Goal: Task Accomplishment & Management: Manage account settings

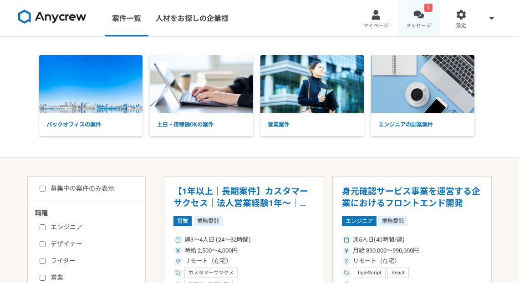
click at [424, 10] on div "1" at bounding box center [428, 8] width 8 height 8
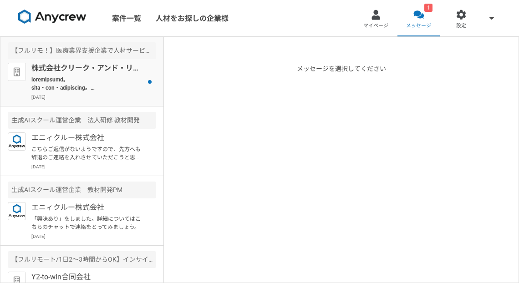
click at [111, 73] on p "株式会社クリーク・アンド・リバー社" at bounding box center [87, 68] width 112 height 11
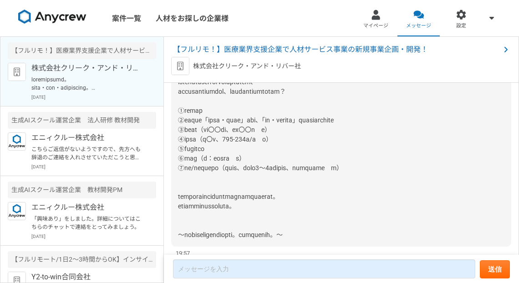
scroll to position [315, 0]
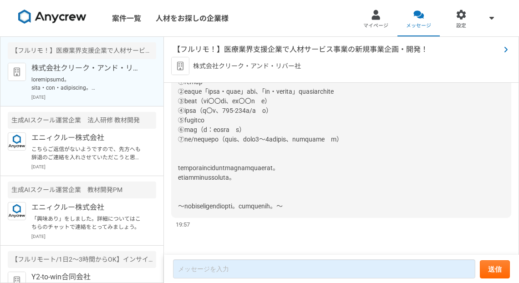
click at [264, 47] on span "【フルリモ！】医療業界支援企業で人材サービス事業の新規事業企画・開発！" at bounding box center [336, 49] width 327 height 11
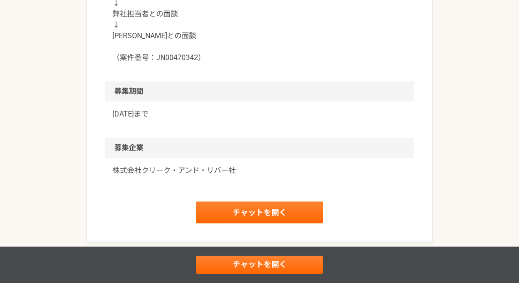
scroll to position [1052, 0]
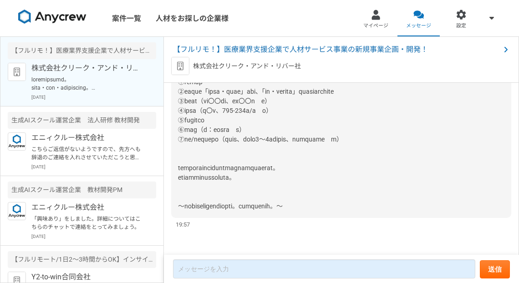
scroll to position [107, 0]
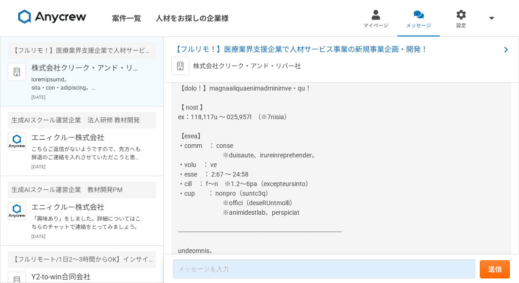
click at [253, 67] on p "株式会社クリーク・アンド・リバー社" at bounding box center [247, 66] width 108 height 10
click at [184, 65] on img at bounding box center [180, 66] width 18 height 18
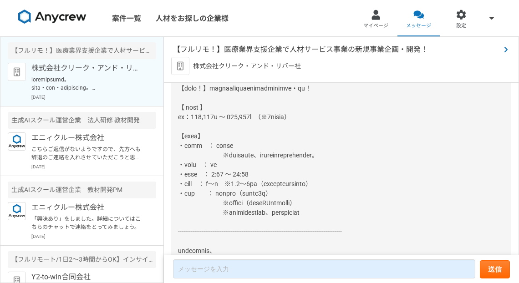
click at [266, 52] on span "【フルリモ！】医療業界支援企業で人材サービス事業の新規事業企画・開発！" at bounding box center [336, 49] width 327 height 11
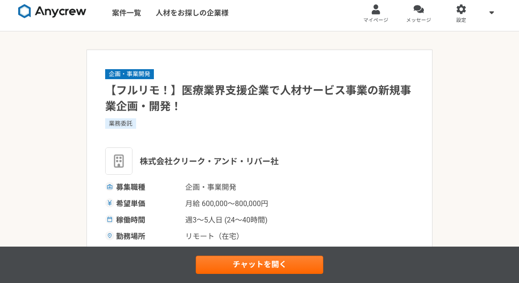
scroll to position [13, 0]
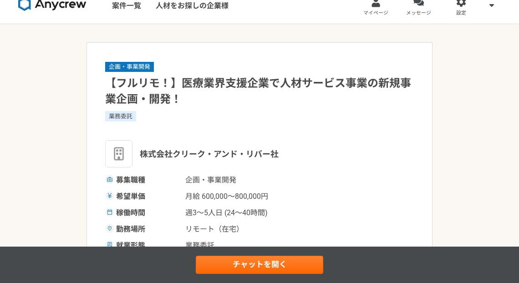
click at [152, 152] on span "株式会社クリーク・アンド・リバー社" at bounding box center [209, 154] width 139 height 12
click at [131, 154] on img at bounding box center [118, 153] width 27 height 27
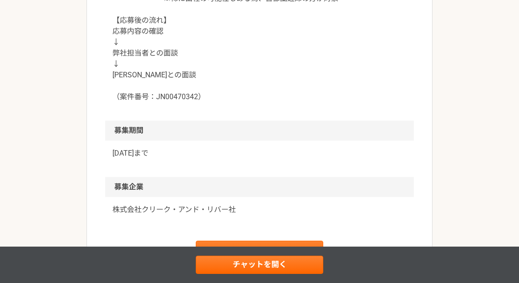
scroll to position [1012, 0]
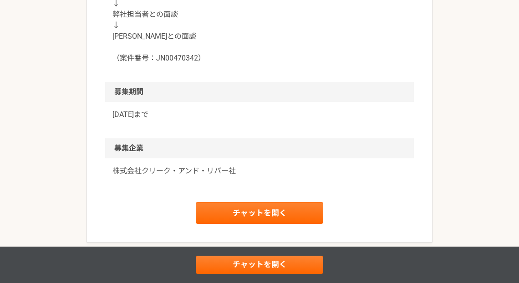
click at [210, 166] on p "株式会社クリーク・アンド・リバー社" at bounding box center [259, 171] width 294 height 11
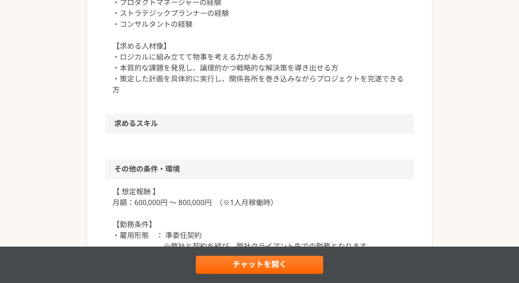
scroll to position [395, 0]
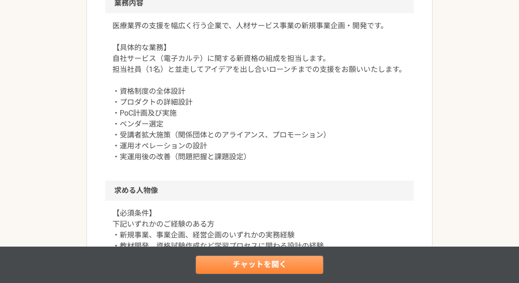
click at [261, 260] on link "チャットを開く" at bounding box center [259, 265] width 127 height 18
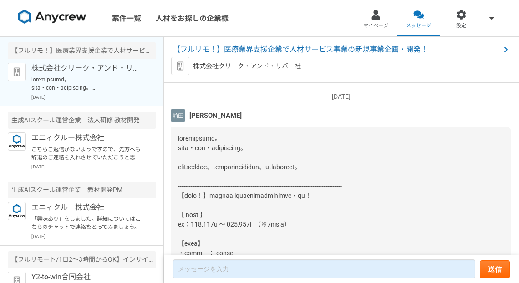
scroll to position [315, 0]
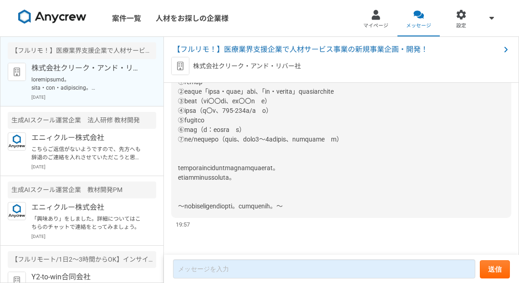
click at [261, 64] on p "株式会社クリーク・アンド・リバー社" at bounding box center [247, 66] width 108 height 10
click at [183, 64] on img at bounding box center [180, 66] width 18 height 18
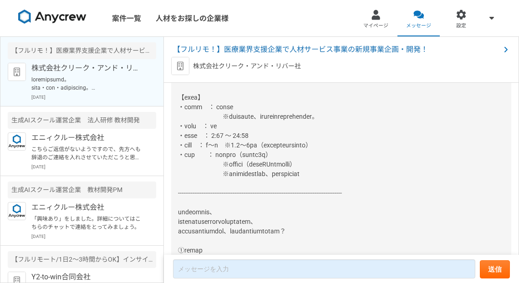
scroll to position [0, 0]
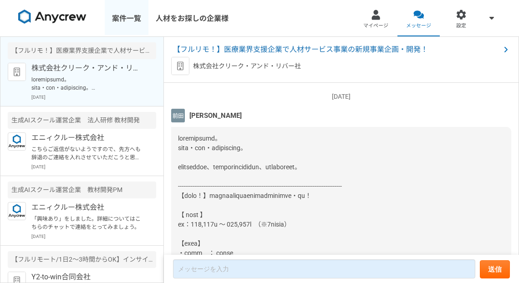
click at [138, 18] on link "案件一覧" at bounding box center [127, 18] width 44 height 36
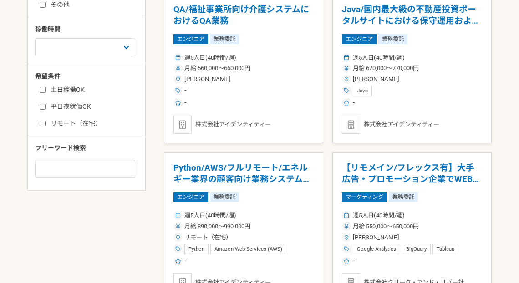
scroll to position [343, 0]
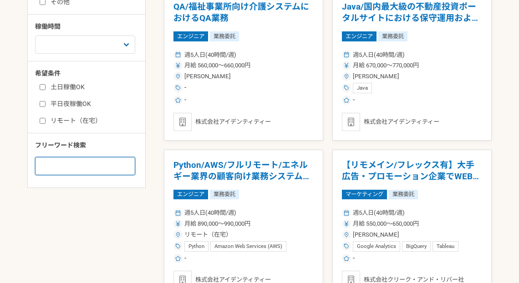
click at [130, 168] on input at bounding box center [85, 166] width 100 height 18
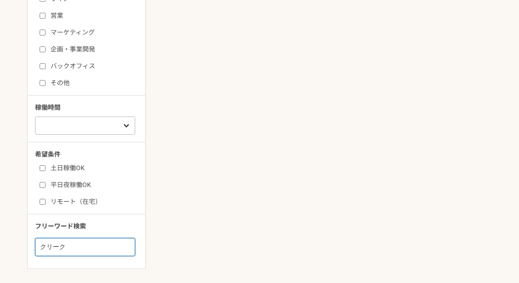
scroll to position [310, 0]
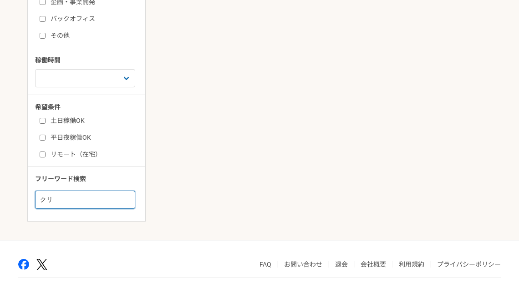
type input "ク"
type input "英語"
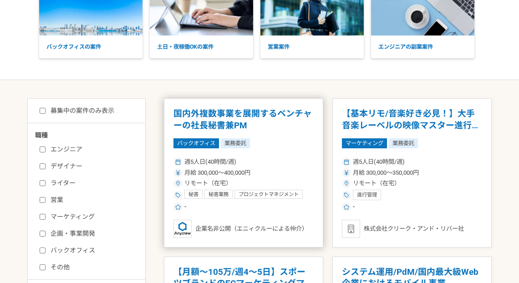
scroll to position [88, 0]
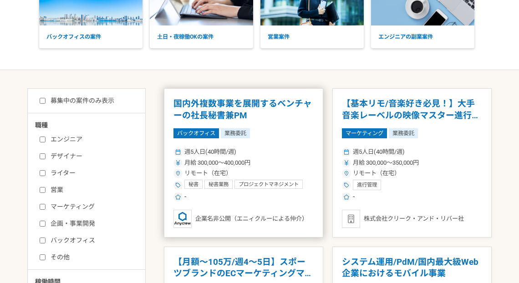
click at [290, 142] on article "国内外複数事業を展開するベンチャーの社長秘書兼PM バックオフィス 業務委託 週5人日(40時間/週) 月給 300,000〜400,000円 リモート（在宅…" at bounding box center [243, 162] width 159 height 149
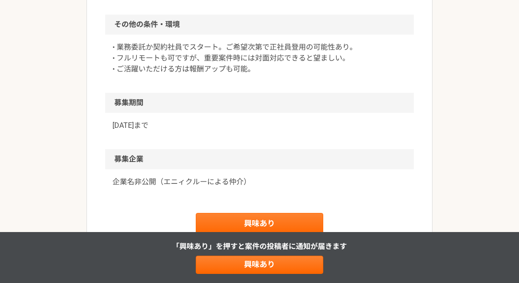
scroll to position [928, 0]
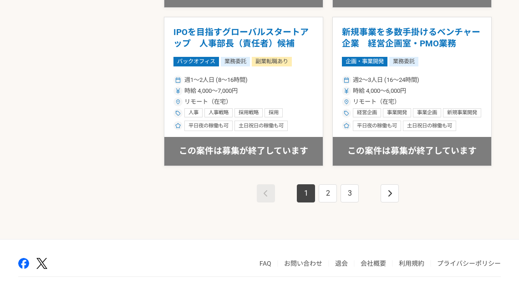
scroll to position [1622, 0]
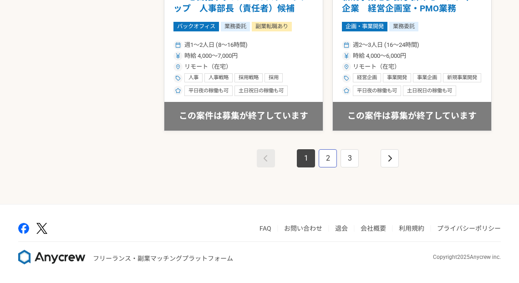
click at [325, 157] on link "2" at bounding box center [328, 158] width 18 height 18
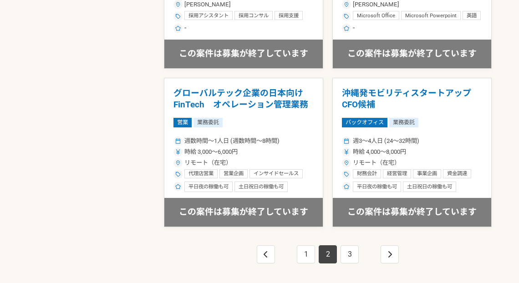
scroll to position [1622, 0]
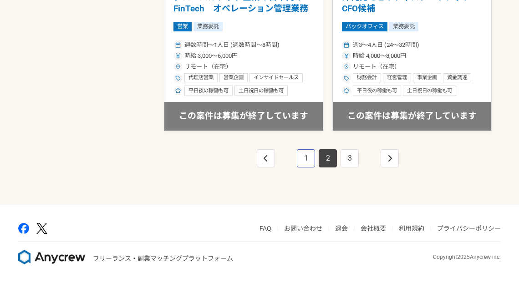
click at [309, 162] on link "1" at bounding box center [306, 158] width 18 height 18
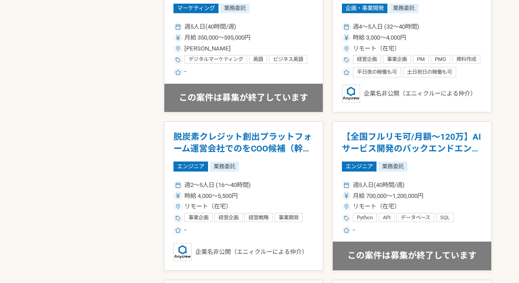
scroll to position [325, 0]
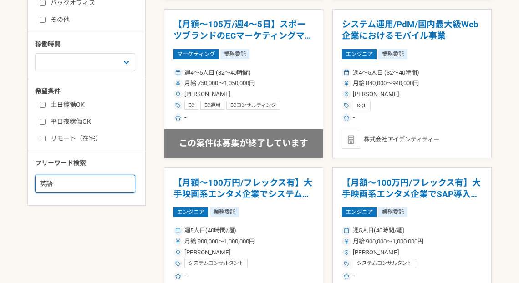
click at [83, 192] on input "英語" at bounding box center [85, 184] width 100 height 18
type input "英"
type input "AI"
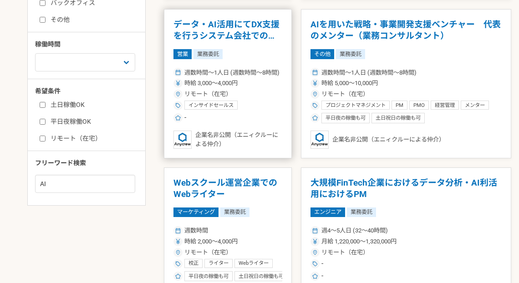
click at [260, 84] on div "時給 3,000〜4,000円" at bounding box center [227, 83] width 109 height 9
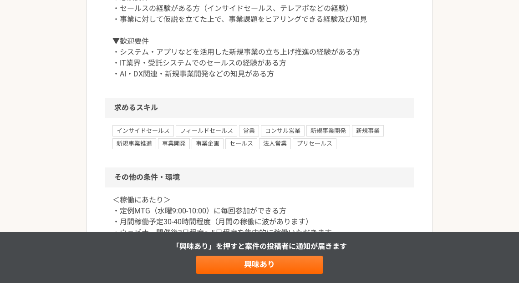
scroll to position [802, 0]
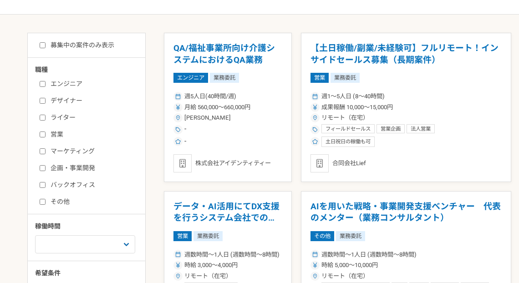
scroll to position [383, 0]
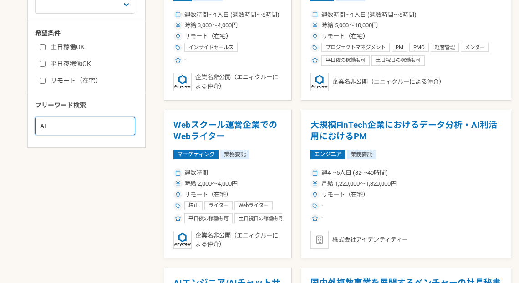
click at [94, 125] on input "AI" at bounding box center [85, 126] width 100 height 18
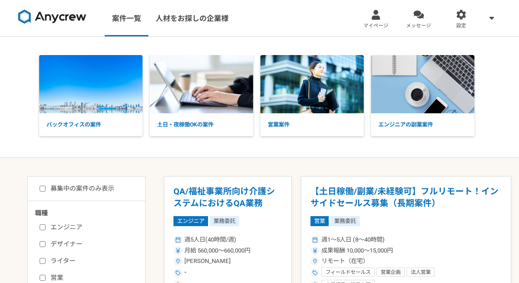
scroll to position [126, 0]
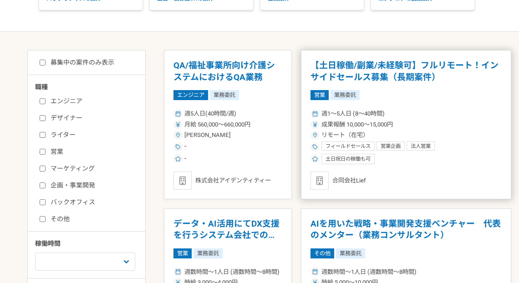
click at [385, 113] on span "週1〜5人日 (8〜40時間)" at bounding box center [352, 113] width 63 height 9
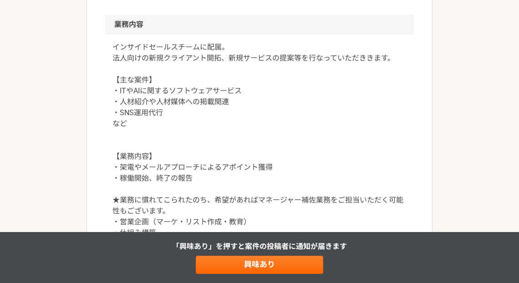
scroll to position [569, 0]
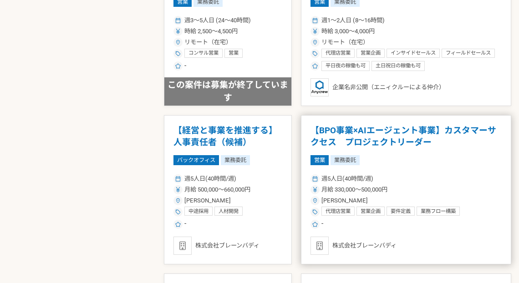
scroll to position [1171, 0]
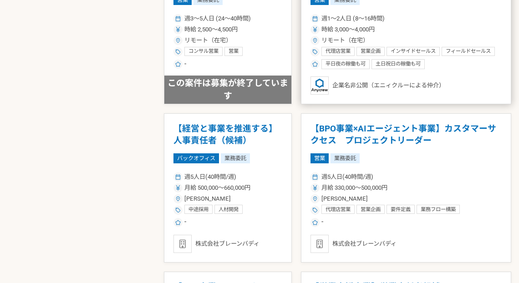
click at [436, 52] on span "インサイドセールス" at bounding box center [413, 51] width 45 height 7
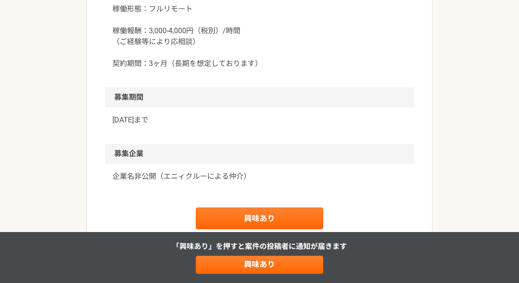
scroll to position [1067, 0]
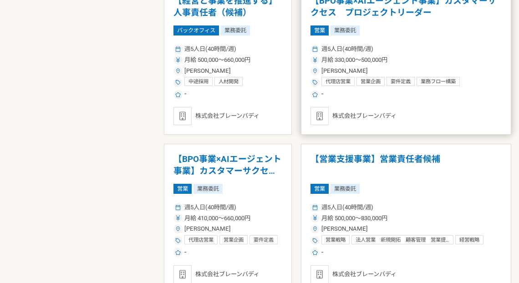
scroll to position [1298, 0]
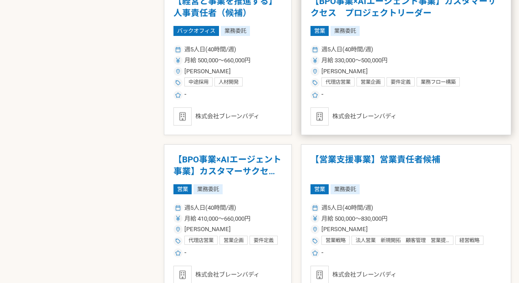
click at [387, 63] on span "月給 330,000〜500,000円" at bounding box center [354, 60] width 66 height 9
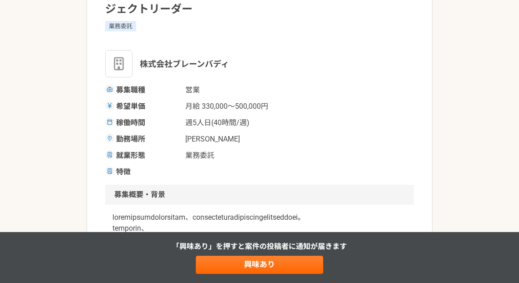
scroll to position [142, 0]
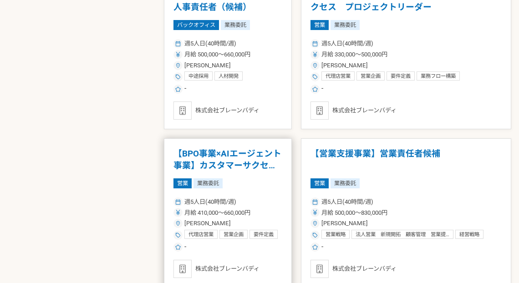
scroll to position [1316, 0]
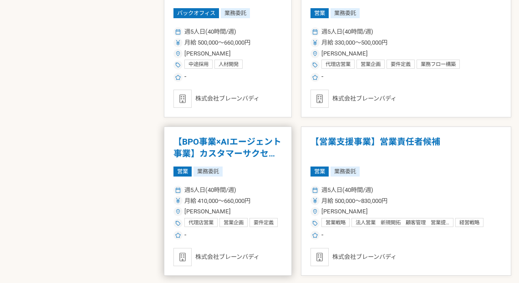
click at [282, 175] on div "営業 業務委託" at bounding box center [227, 172] width 109 height 10
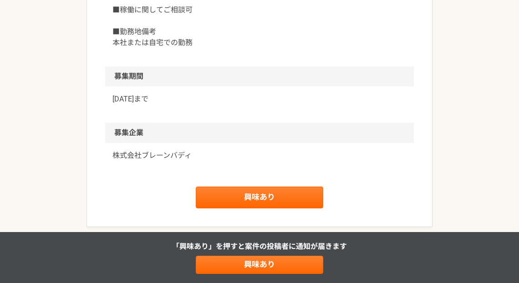
scroll to position [1111, 0]
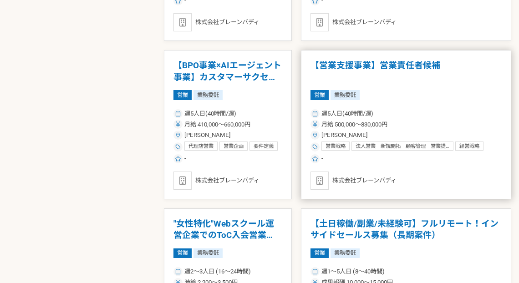
scroll to position [1395, 0]
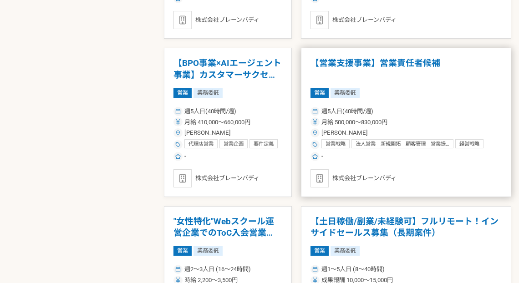
click at [400, 142] on div "週5人日(40時間/週) 月給 500,000〜830,000円 [PERSON_NAME] 営業戦略 法人営業　新規開拓　顧客管理　営業提案 経営戦略 PM…" at bounding box center [405, 133] width 191 height 57
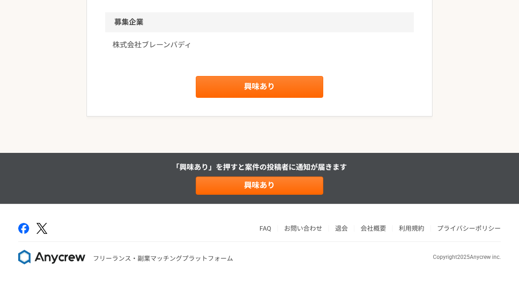
scroll to position [1180, 0]
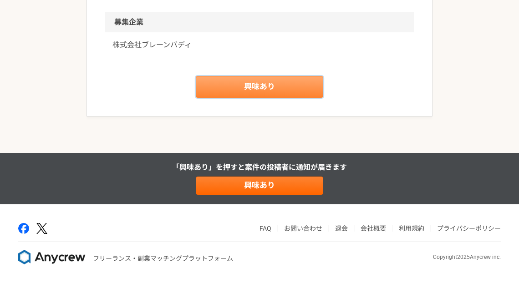
click at [249, 98] on link "興味あり" at bounding box center [259, 87] width 127 height 22
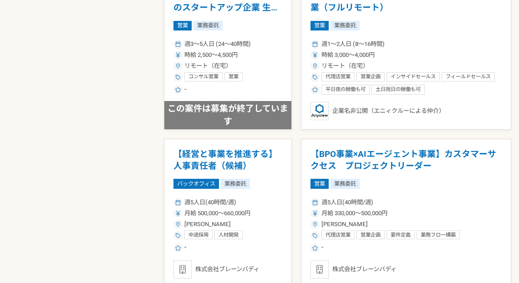
scroll to position [1286, 0]
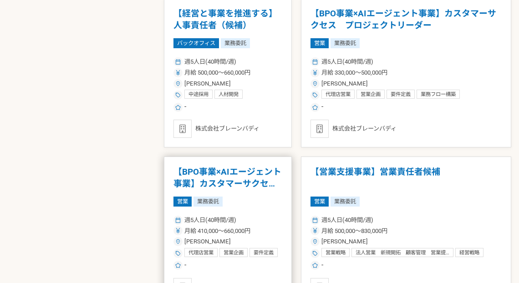
click at [267, 196] on article "【BPO事業×AIエージェント事業】カスタマーサクセス　PM 営業 業務委託 週5人日(40時間/週) 月給 410,000〜660,000円 [PERSON…" at bounding box center [228, 231] width 128 height 149
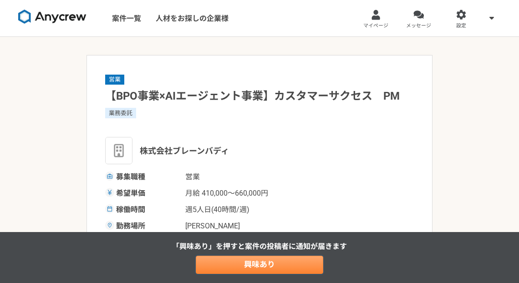
click at [261, 259] on link "興味あり" at bounding box center [259, 265] width 127 height 18
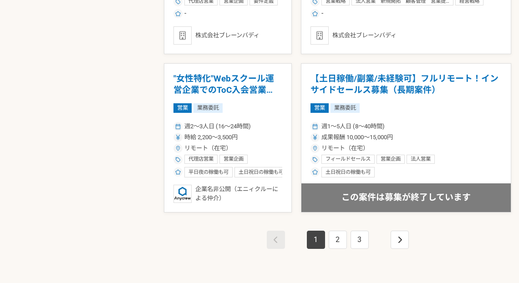
scroll to position [1622, 0]
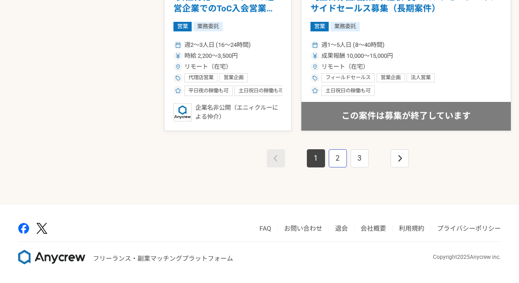
click at [329, 158] on link "2" at bounding box center [338, 158] width 18 height 18
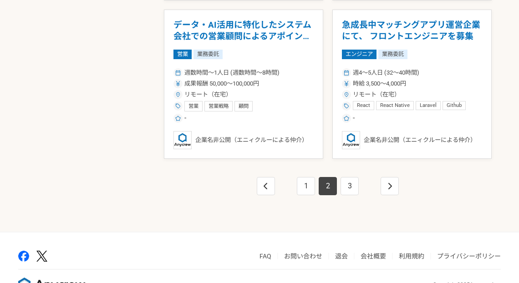
scroll to position [1622, 0]
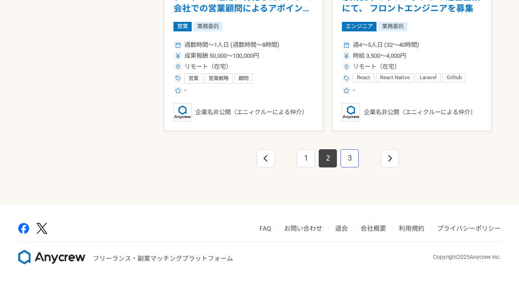
click at [355, 160] on link "3" at bounding box center [349, 158] width 18 height 18
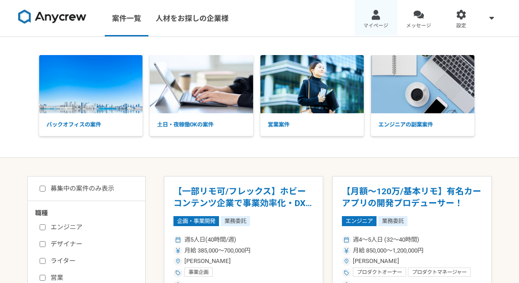
click at [388, 16] on link "マイページ" at bounding box center [376, 18] width 43 height 36
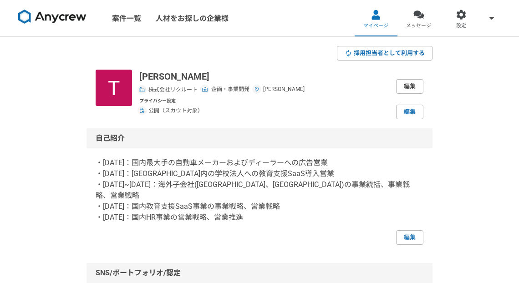
click at [404, 88] on link "編集" at bounding box center [409, 86] width 27 height 15
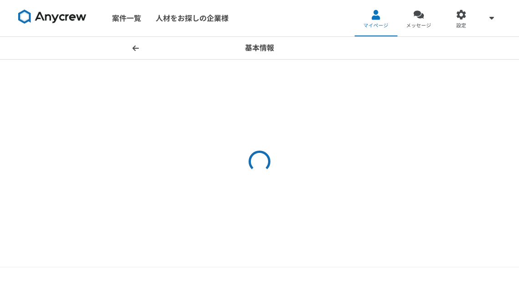
select select "13"
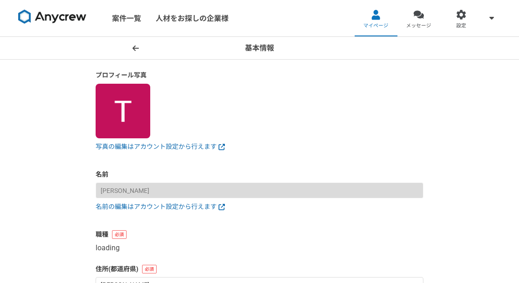
select select "6"
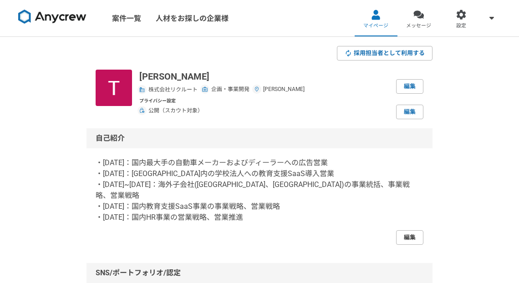
click at [417, 230] on link "編集" at bounding box center [409, 237] width 27 height 15
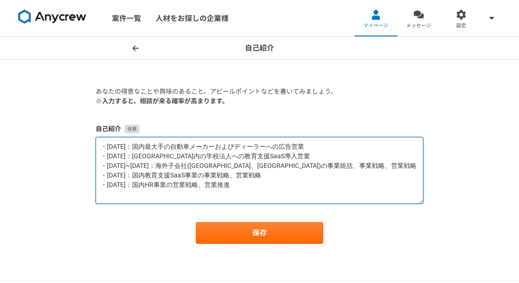
click at [310, 175] on textarea "・[DATE]：国内最大手の自動車メーカーおよびディーラーへの広告営業 ・[DATE]：[GEOGRAPHIC_DATA]内の学校法人への教育支援SaaS導入…" at bounding box center [260, 170] width 328 height 67
click at [369, 166] on textarea "・[DATE]：国内最大手の自動車メーカーおよびディーラーへの広告営業 ・[DATE]：[GEOGRAPHIC_DATA]内の学校法人への教育支援SaaS導入…" at bounding box center [260, 170] width 328 height 67
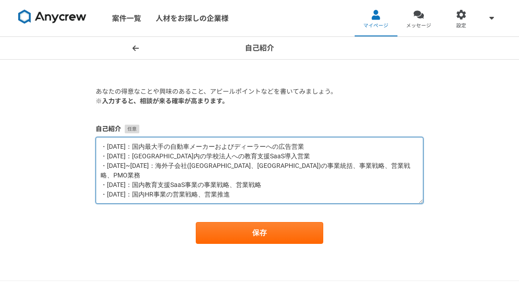
drag, startPoint x: 375, startPoint y: 167, endPoint x: 399, endPoint y: 166, distance: 24.1
click at [399, 166] on textarea "・[DATE]：国内最大手の自動車メーカーおよびディーラーへの広告営業 ・[DATE]：[GEOGRAPHIC_DATA]内の学校法人への教育支援SaaS導入…" at bounding box center [260, 170] width 328 height 67
click at [328, 178] on textarea "・[DATE]：国内最大手の自動車メーカーおよびディーラーへの広告営業 ・[DATE]：[GEOGRAPHIC_DATA]内の学校法人への教育支援SaaS導入…" at bounding box center [260, 170] width 328 height 67
paste textarea "PMO業務"
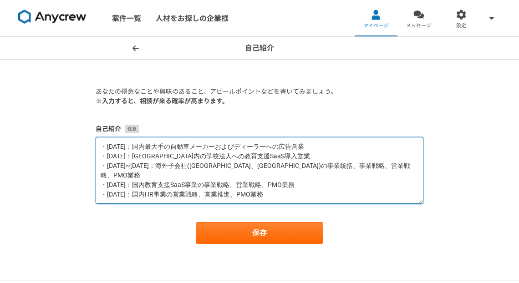
click at [280, 175] on textarea "・[DATE]：国内最大手の自動車メーカーおよびディーラーへの広告営業 ・[DATE]：[GEOGRAPHIC_DATA]内の学校法人への教育支援SaaS導入…" at bounding box center [260, 170] width 328 height 67
drag, startPoint x: 279, startPoint y: 175, endPoint x: 289, endPoint y: 175, distance: 10.0
click at [289, 175] on textarea "・[DATE]：国内最大手の自動車メーカーおよびディーラーへの広告営業 ・[DATE]：[GEOGRAPHIC_DATA]内の学校法人への教育支援SaaS導入…" at bounding box center [260, 170] width 328 height 67
click at [248, 185] on textarea "・[DATE]：国内最大手の自動車メーカーおよびディーラーへの広告営業 ・[DATE]：[GEOGRAPHIC_DATA]内の学校法人への教育支援SaaS導入…" at bounding box center [260, 170] width 328 height 67
paste textarea "/PM"
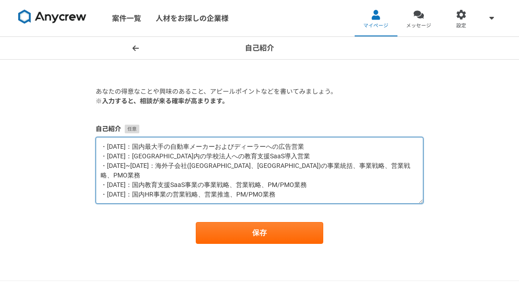
click at [282, 187] on textarea "・[DATE]：国内最大手の自動車メーカーおよびディーラーへの広告営業 ・[DATE]：[GEOGRAPHIC_DATA]内の学校法人への教育支援SaaS導入…" at bounding box center [260, 170] width 328 height 67
click at [100, 144] on textarea "・[DATE]：国内最大手の自動車メーカーおよびディーラーへの広告営業 ・[DATE]：[GEOGRAPHIC_DATA]内の学校法人への教育支援SaaS導入…" at bounding box center [260, 170] width 328 height 67
click at [118, 191] on textarea "・[DATE]：国内最大手の自動車メーカーおよびディーラーへの広告営業 ・[DATE]：[GEOGRAPHIC_DATA]内の学校法人への教育支援SaaS導入…" at bounding box center [260, 170] width 328 height 67
drag, startPoint x: 106, startPoint y: 184, endPoint x: 133, endPoint y: 185, distance: 27.3
click at [133, 185] on textarea "・[DATE]：国内最大手の自動車メーカーおよびディーラーへの広告営業 ・[DATE]：[GEOGRAPHIC_DATA]内の学校法人への教育支援SaaS導入…" at bounding box center [260, 170] width 328 height 67
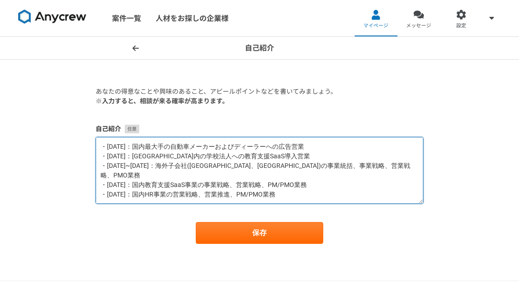
click at [126, 195] on textarea "・[DATE]：国内最大手の自動車メーカーおよびディーラーへの広告営業 ・[DATE]：[GEOGRAPHIC_DATA]内の学校法人への教育支援SaaS導入…" at bounding box center [260, 170] width 328 height 67
paste textarea "[DATE]："
click at [102, 145] on textarea "・[DATE]：国内最大手の自動車メーカーおよびディーラーへの広告営業 ・[DATE]：[GEOGRAPHIC_DATA]内の学校法人への教育支援SaaS導入…" at bounding box center [260, 170] width 328 height 67
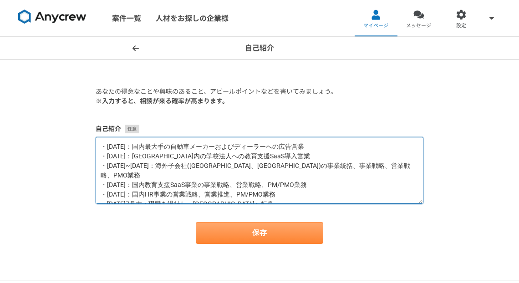
type textarea "・[DATE]：国内最大手の自動車メーカーおよびディーラーへの広告営業 ・[DATE]：[GEOGRAPHIC_DATA]内の学校法人への教育支援SaaS導入…"
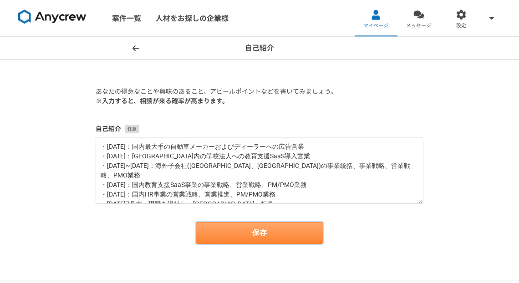
click at [242, 226] on button "保存" at bounding box center [259, 233] width 127 height 22
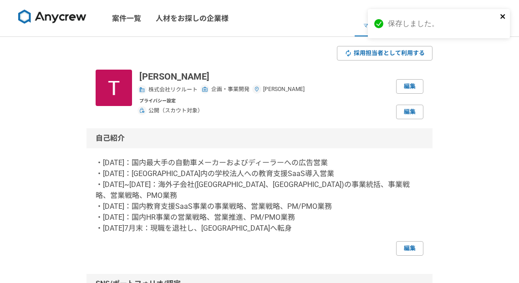
click at [505, 16] on icon "close" at bounding box center [503, 16] width 6 height 7
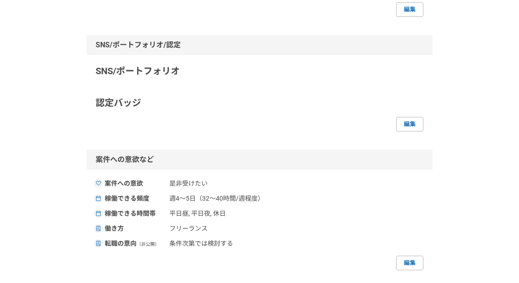
scroll to position [115, 0]
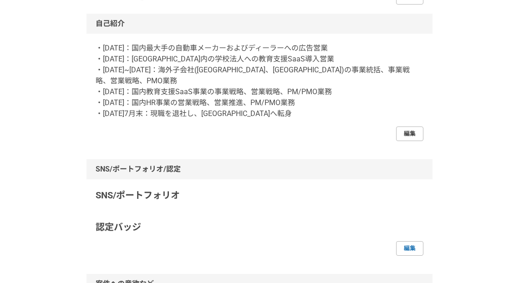
click at [405, 131] on link "編集" at bounding box center [409, 134] width 27 height 15
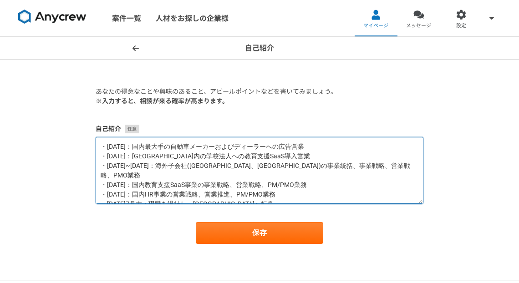
drag, startPoint x: 102, startPoint y: 145, endPoint x: 331, endPoint y: 194, distance: 234.7
click at [331, 194] on textarea "・[DATE]：国内最大手の自動車メーカーおよびディーラーへの広告営業 ・[DATE]：[GEOGRAPHIC_DATA]内の学校法人への教育支援SaaS導入…" at bounding box center [260, 170] width 328 height 67
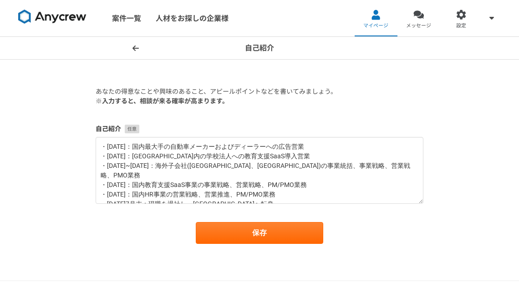
click at [383, 230] on div "保存" at bounding box center [260, 233] width 328 height 22
click at [126, 44] on header "自己紹介" at bounding box center [259, 48] width 519 height 23
click at [131, 47] on span at bounding box center [135, 48] width 11 height 11
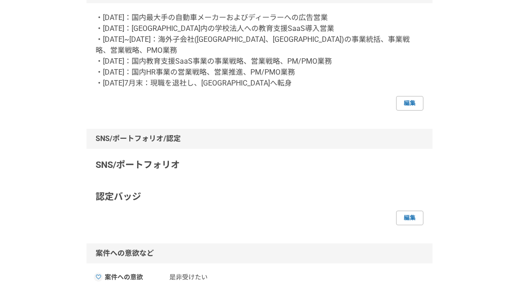
scroll to position [381, 0]
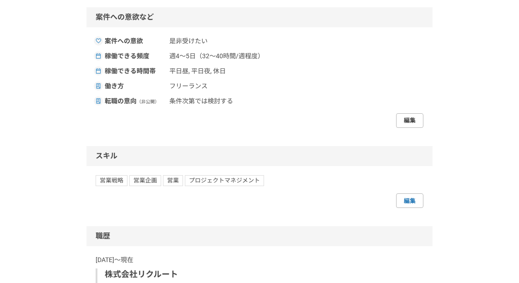
click at [406, 119] on link "編集" at bounding box center [409, 120] width 27 height 15
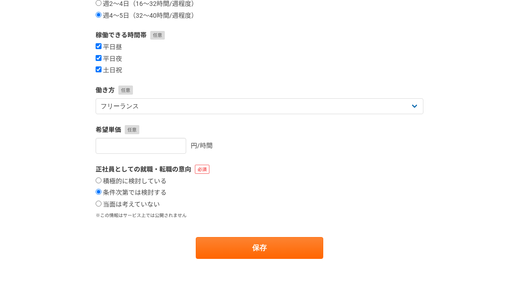
scroll to position [132, 0]
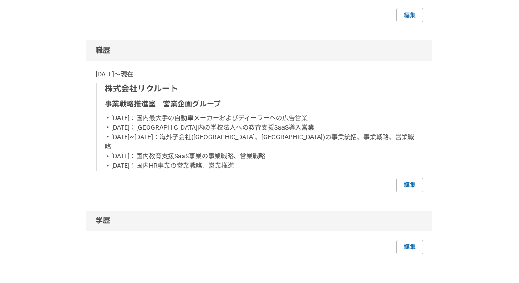
scroll to position [606, 0]
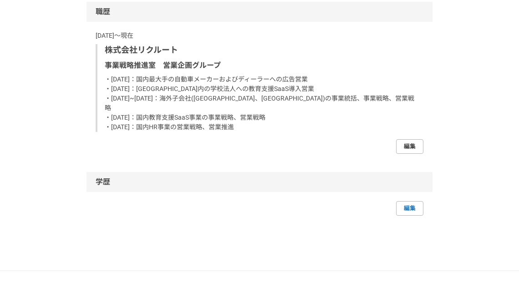
click at [414, 139] on link "編集" at bounding box center [409, 146] width 27 height 15
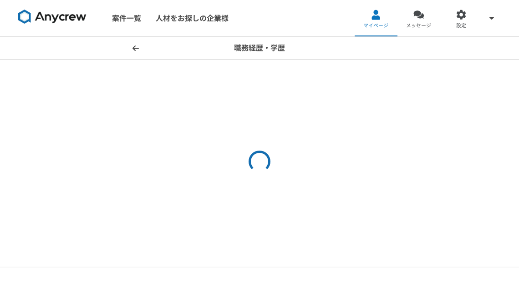
select select "[DATE]"
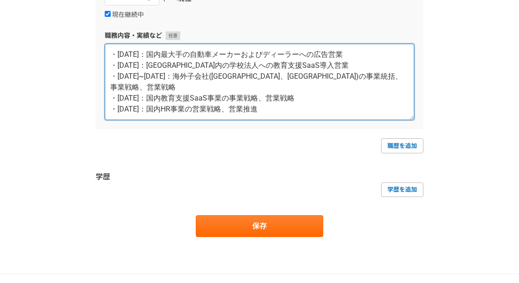
scroll to position [245, 0]
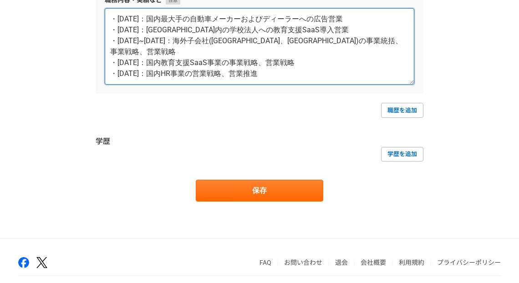
drag, startPoint x: 110, startPoint y: 148, endPoint x: 349, endPoint y: 73, distance: 250.9
click at [349, 73] on textarea "・[DATE]：国内最大手の自動車メーカーおよびディーラーへの広告営業 ・[DATE]：[GEOGRAPHIC_DATA]内の学校法人への教育支援SaaS導入…" at bounding box center [260, 46] width 310 height 76
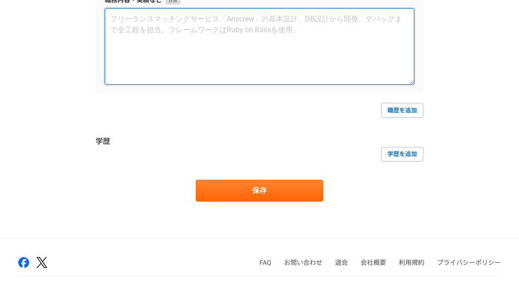
paste textarea "・[DATE]：国内最大手の自動車メーカーおよびディーラーへの広告営業 ・[DATE]：[GEOGRAPHIC_DATA]内の学校法人への教育支援SaaS導入…"
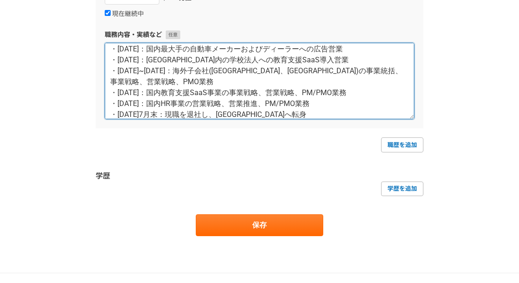
scroll to position [228, 0]
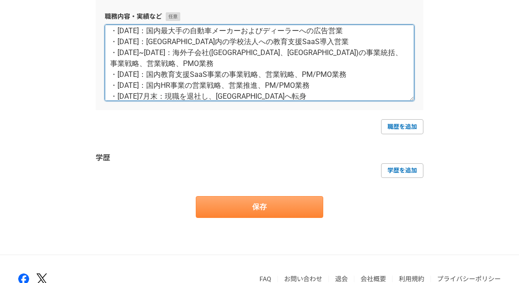
type textarea "・[DATE]：国内最大手の自動車メーカーおよびディーラーへの広告営業 ・[DATE]：[GEOGRAPHIC_DATA]内の学校法人への教育支援SaaS導入…"
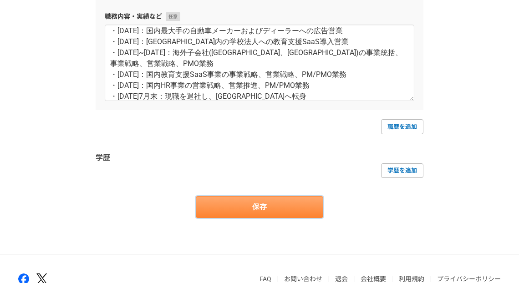
click at [279, 200] on button "保存" at bounding box center [259, 207] width 127 height 22
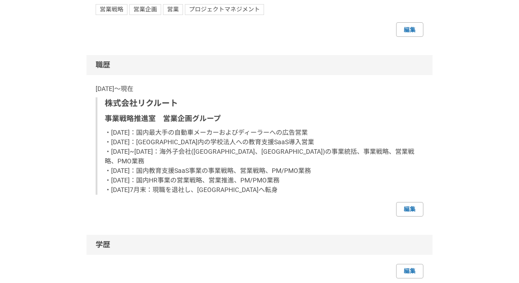
scroll to position [647, 0]
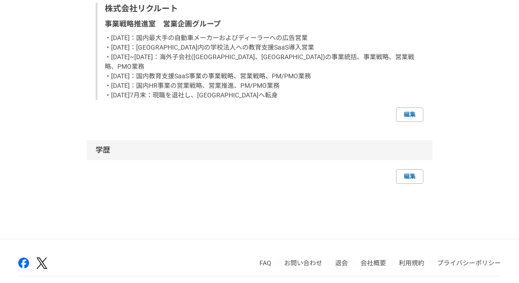
click at [427, 162] on div "学歴 編集" at bounding box center [259, 162] width 346 height 44
click at [397, 173] on link "編集" at bounding box center [409, 176] width 27 height 15
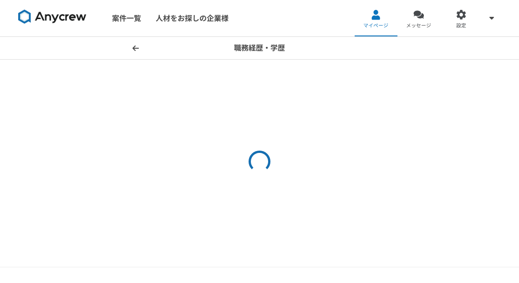
select select "[DATE]"
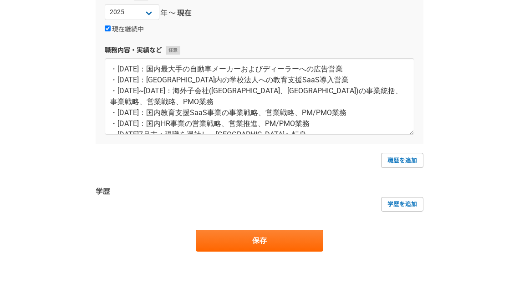
scroll to position [244, 0]
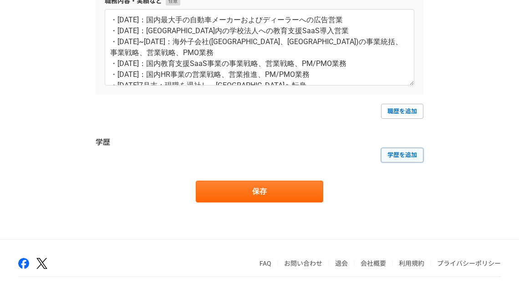
click at [396, 161] on link "学歴を追加" at bounding box center [402, 155] width 42 height 15
select select
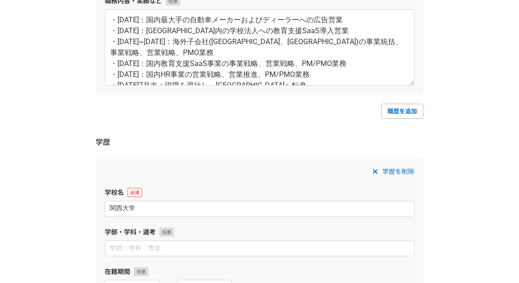
scroll to position [459, 0]
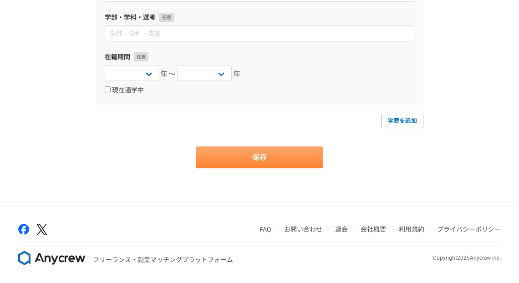
type input "関西大学"
click at [281, 165] on button "保存" at bounding box center [259, 158] width 127 height 22
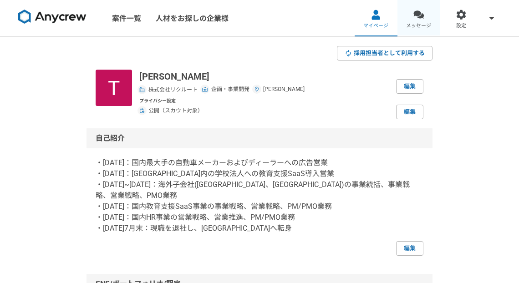
click at [415, 11] on div at bounding box center [418, 15] width 10 height 10
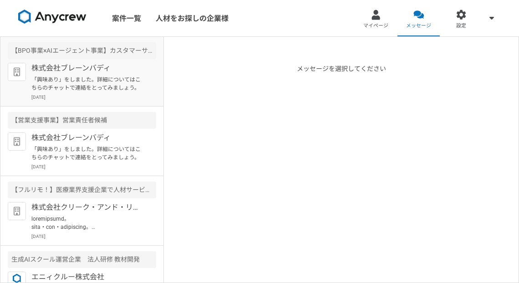
click at [109, 84] on p "「興味あり」をしました。詳細についてはこちらのチャットで連絡をとってみましょう。" at bounding box center [87, 84] width 112 height 16
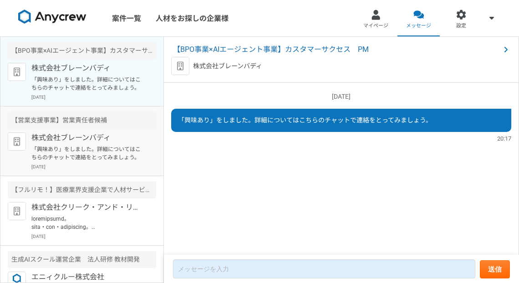
click at [105, 156] on p "「興味あり」をしました。詳細についてはこちらのチャットで連絡をとってみましょう。" at bounding box center [87, 153] width 112 height 16
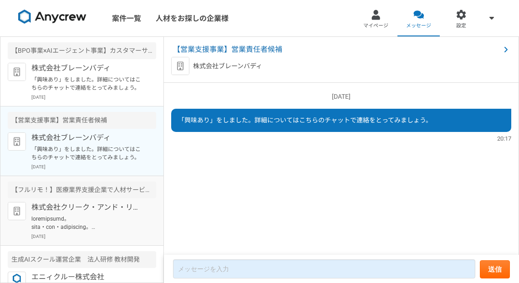
click at [95, 213] on div "株式会社クリーク・アンド・リバー社 [DATE]" at bounding box center [93, 221] width 125 height 38
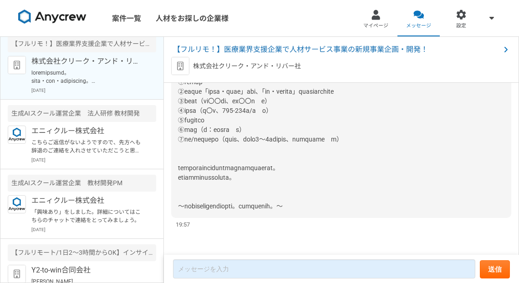
scroll to position [147, 0]
